Goal: Task Accomplishment & Management: Use online tool/utility

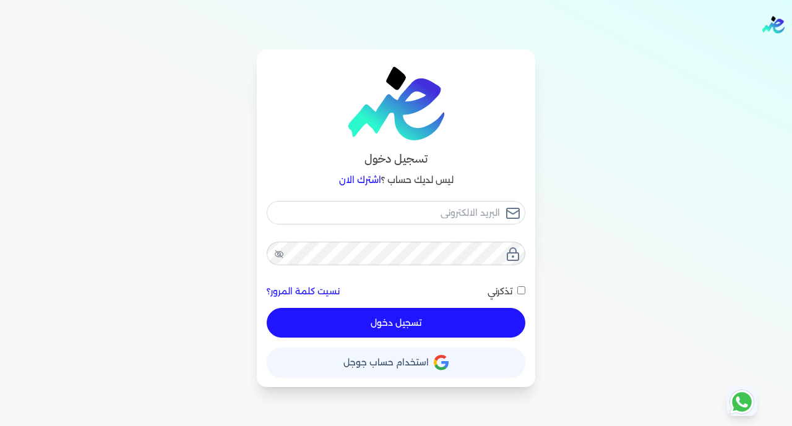
click at [439, 354] on button "حساب استخدام حساب جوجل" at bounding box center [396, 363] width 259 height 30
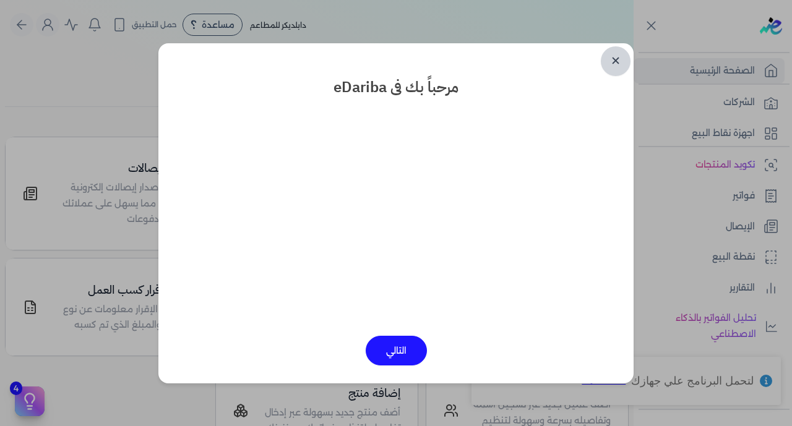
click at [621, 61] on link "✕" at bounding box center [616, 61] width 30 height 30
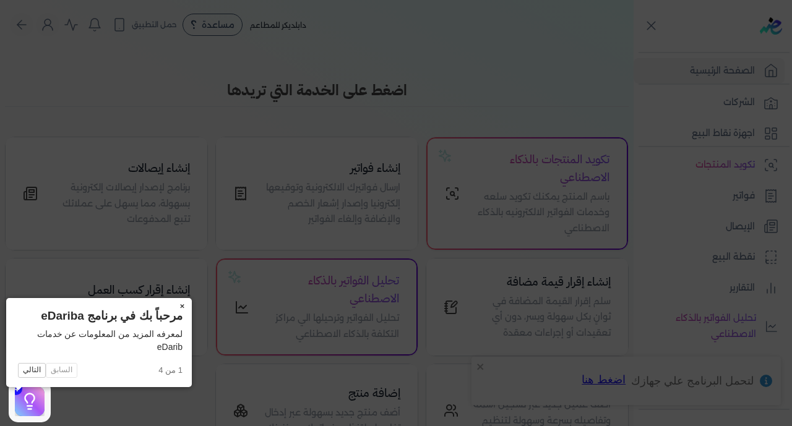
click at [172, 308] on button "×" at bounding box center [182, 306] width 20 height 17
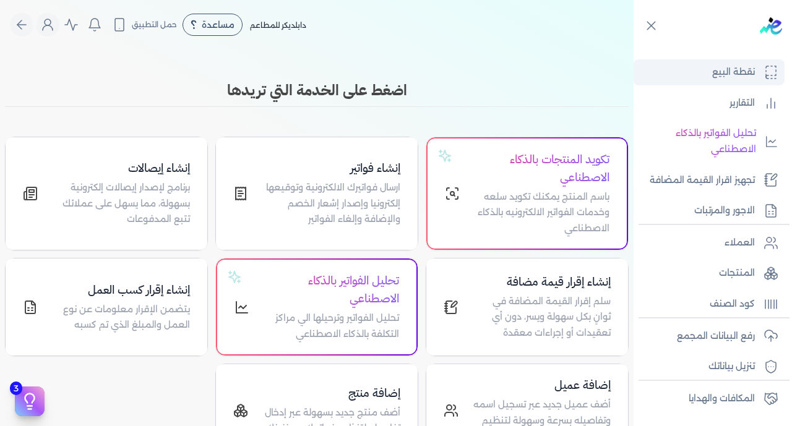
scroll to position [242, 0]
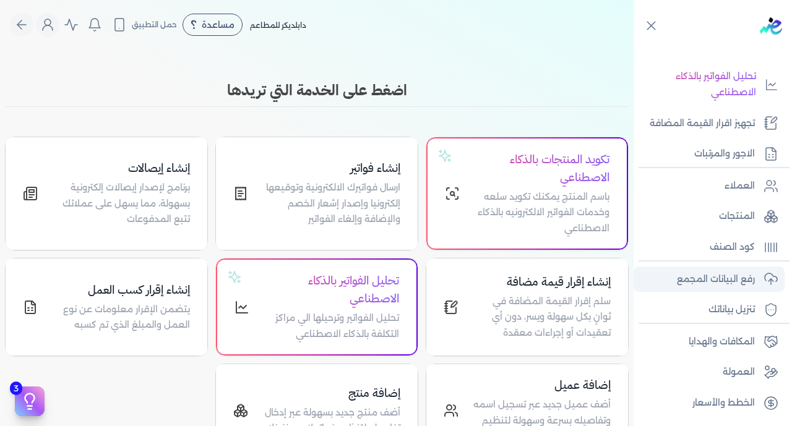
click at [718, 277] on p "رفع البيانات المجمع" at bounding box center [716, 280] width 78 height 16
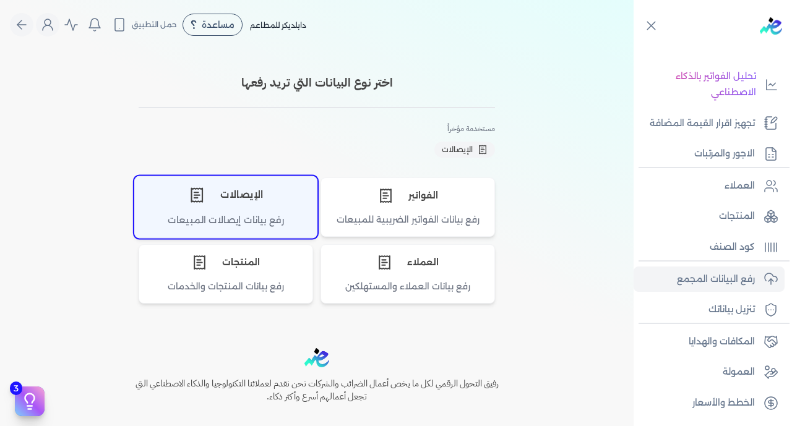
click at [236, 207] on div "الإيصالات" at bounding box center [226, 194] width 182 height 37
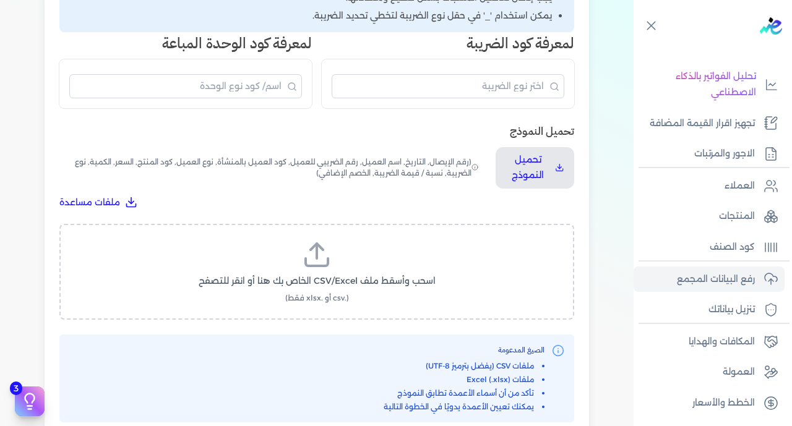
scroll to position [355, 0]
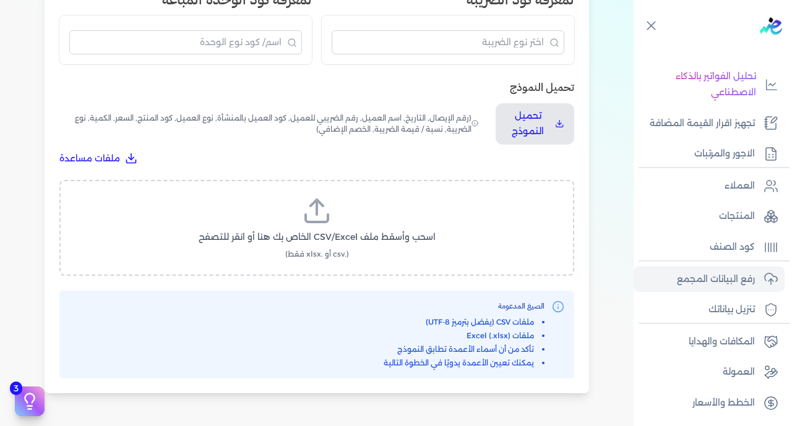
click at [397, 196] on label "اسحب وأسقط ملف CSV/Excel الخاص بك هنا أو انقر للتصفح (.csv أو .xlsx فقط)" at bounding box center [317, 228] width 483 height 64
click at [0, 0] on input "اسحب وأسقط ملف CSV/Excel الخاص بك هنا أو انقر للتصفح (.csv أو .xlsx فقط)" at bounding box center [0, 0] width 0 height 0
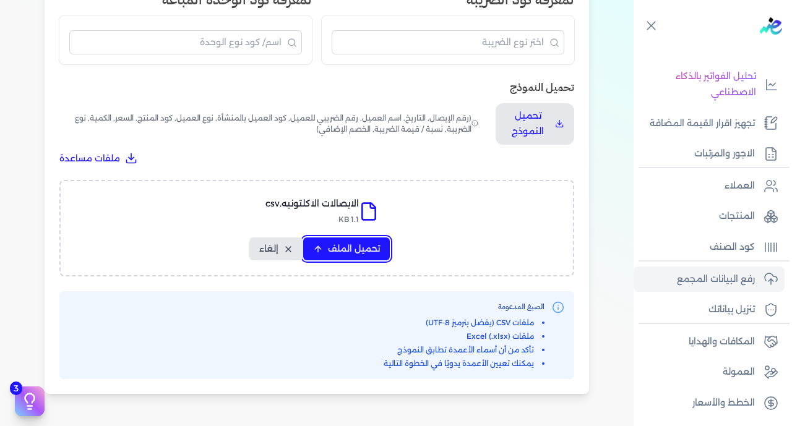
click at [341, 243] on span "تحميل الملف" at bounding box center [354, 249] width 52 height 13
select select "رقم الإيصال"
select select "سيريال المنتج"
select select "السعر"
select select "الكمية"
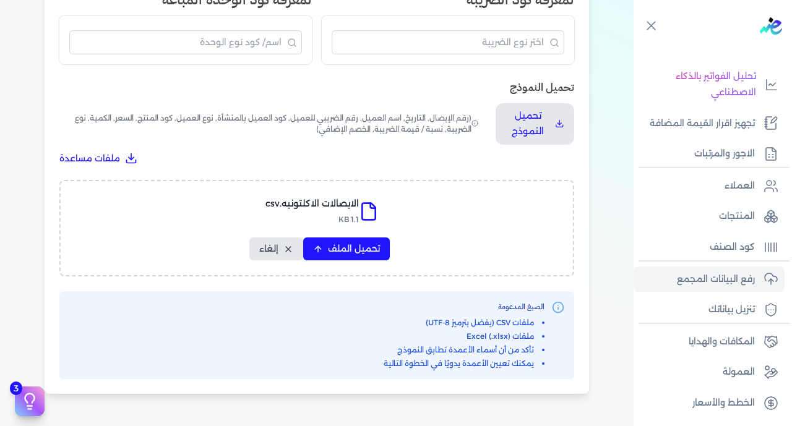
select select "نوع الضريبة"
select select "نسبة / قيمة الضريبة"
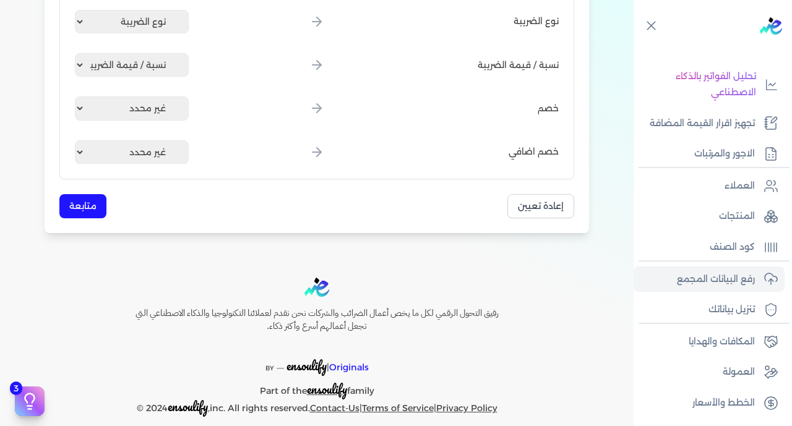
scroll to position [733, 0]
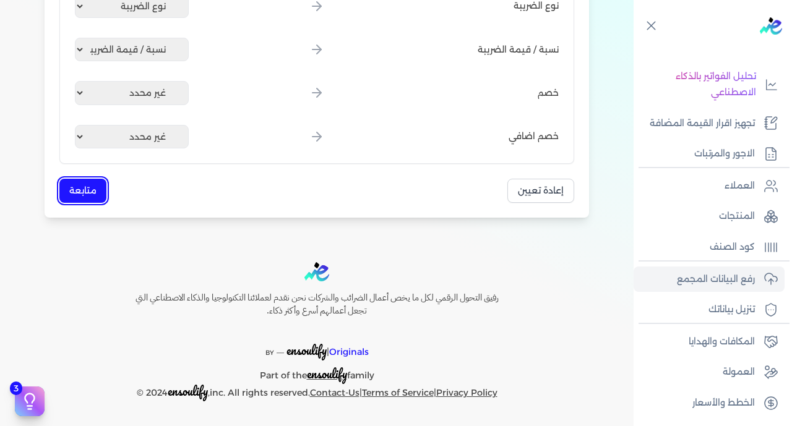
click at [93, 197] on button "متابعة" at bounding box center [82, 191] width 47 height 24
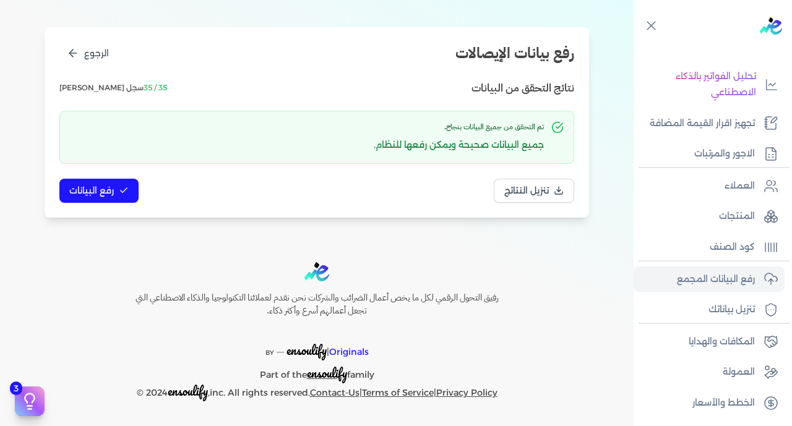
scroll to position [131, 0]
click at [93, 191] on span "رفع البيانات" at bounding box center [91, 190] width 45 height 13
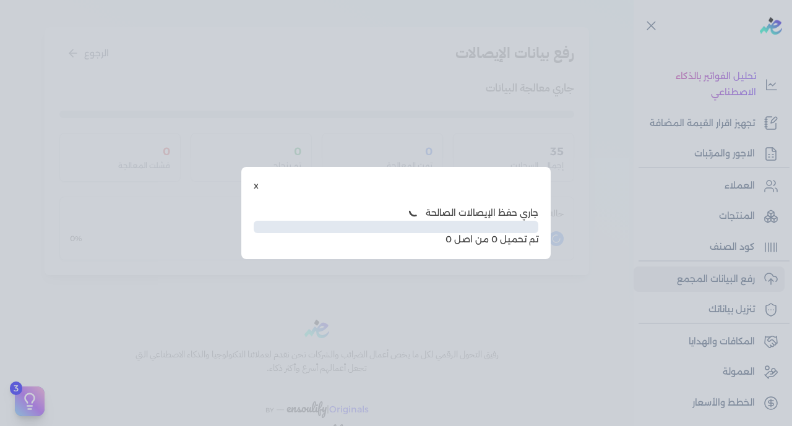
scroll to position [63, 0]
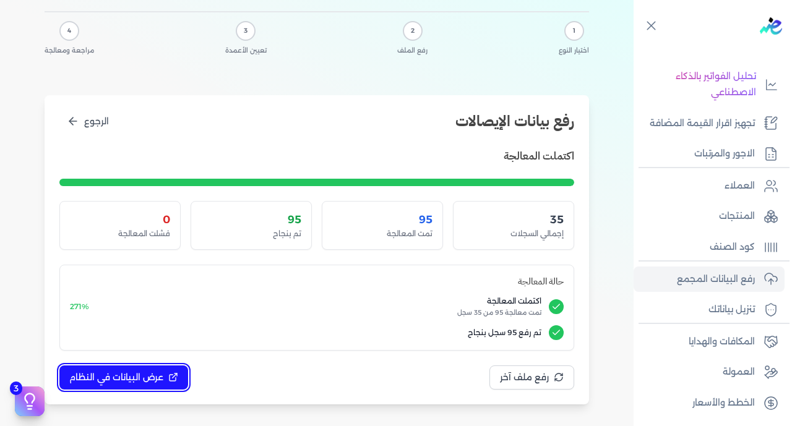
click at [151, 379] on span "عرض البيانات في النظام" at bounding box center [116, 377] width 94 height 13
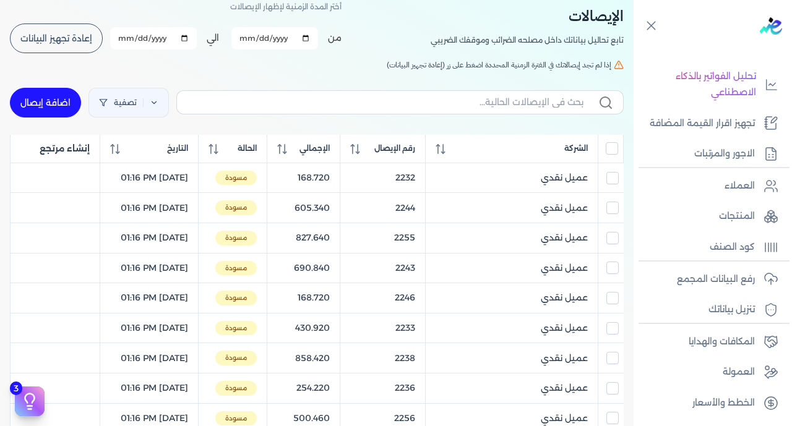
click at [616, 146] on input "All items unselected" at bounding box center [612, 148] width 12 height 12
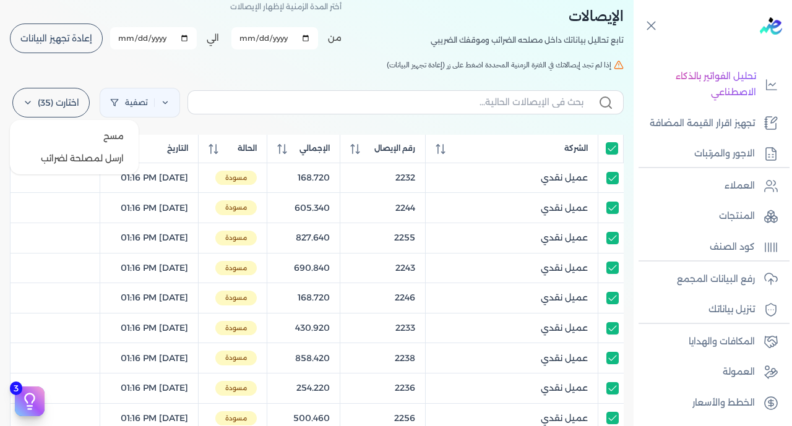
click at [68, 115] on label "اختارت (35)" at bounding box center [50, 103] width 77 height 30
click at [79, 155] on button "ارسل لمصلحة لضرائب" at bounding box center [74, 158] width 119 height 22
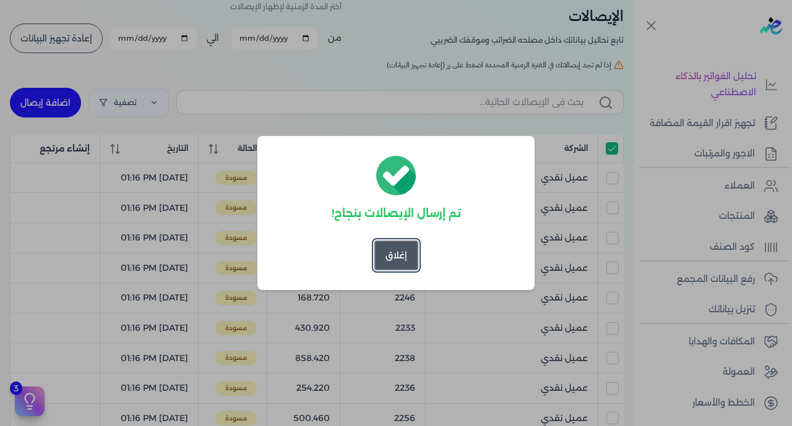
click at [392, 267] on button "إغلاق" at bounding box center [396, 256] width 44 height 30
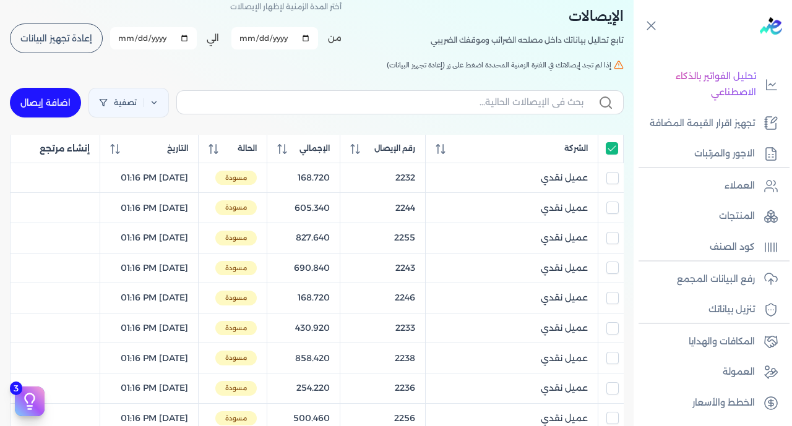
click at [610, 154] on input "All items selected" at bounding box center [612, 148] width 12 height 12
checkbox input "false"
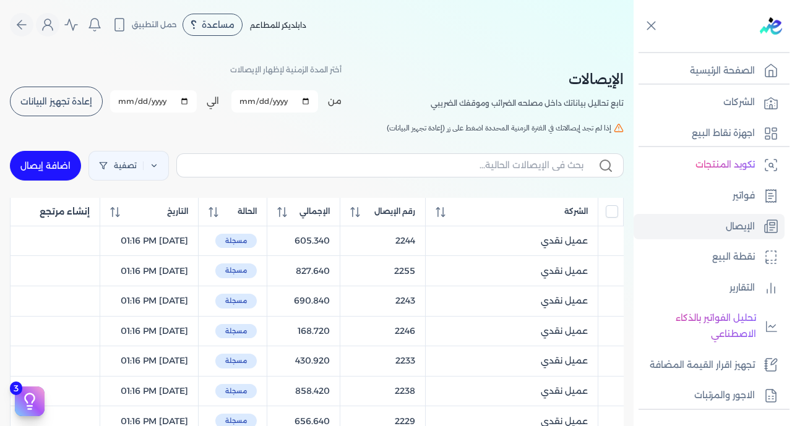
click at [71, 95] on button "إعادة تجهيز البيانات" at bounding box center [56, 102] width 93 height 30
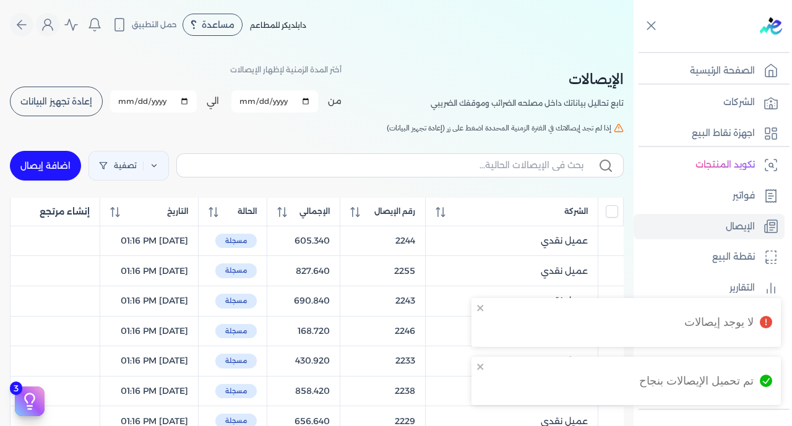
checkbox input "false"
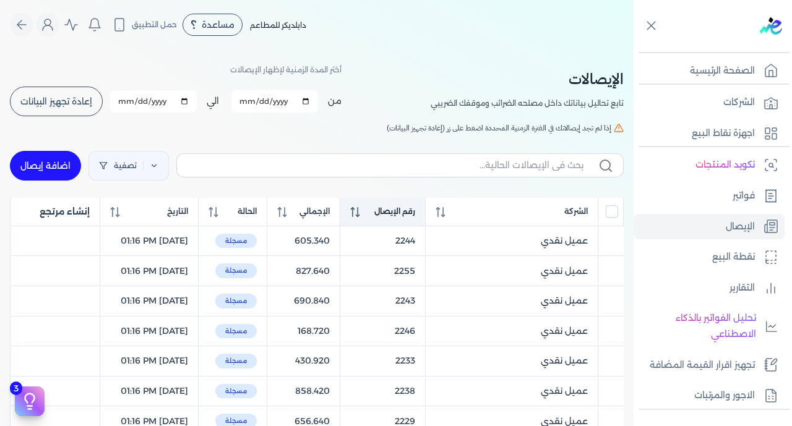
click at [402, 214] on span "رقم الإيصال" at bounding box center [394, 211] width 41 height 11
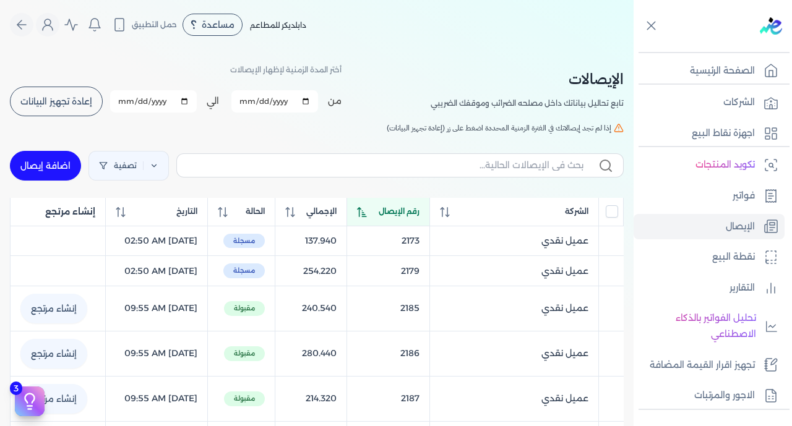
click at [402, 214] on span "رقم الإيصال" at bounding box center [399, 211] width 41 height 11
